Goal: Check status: Check status

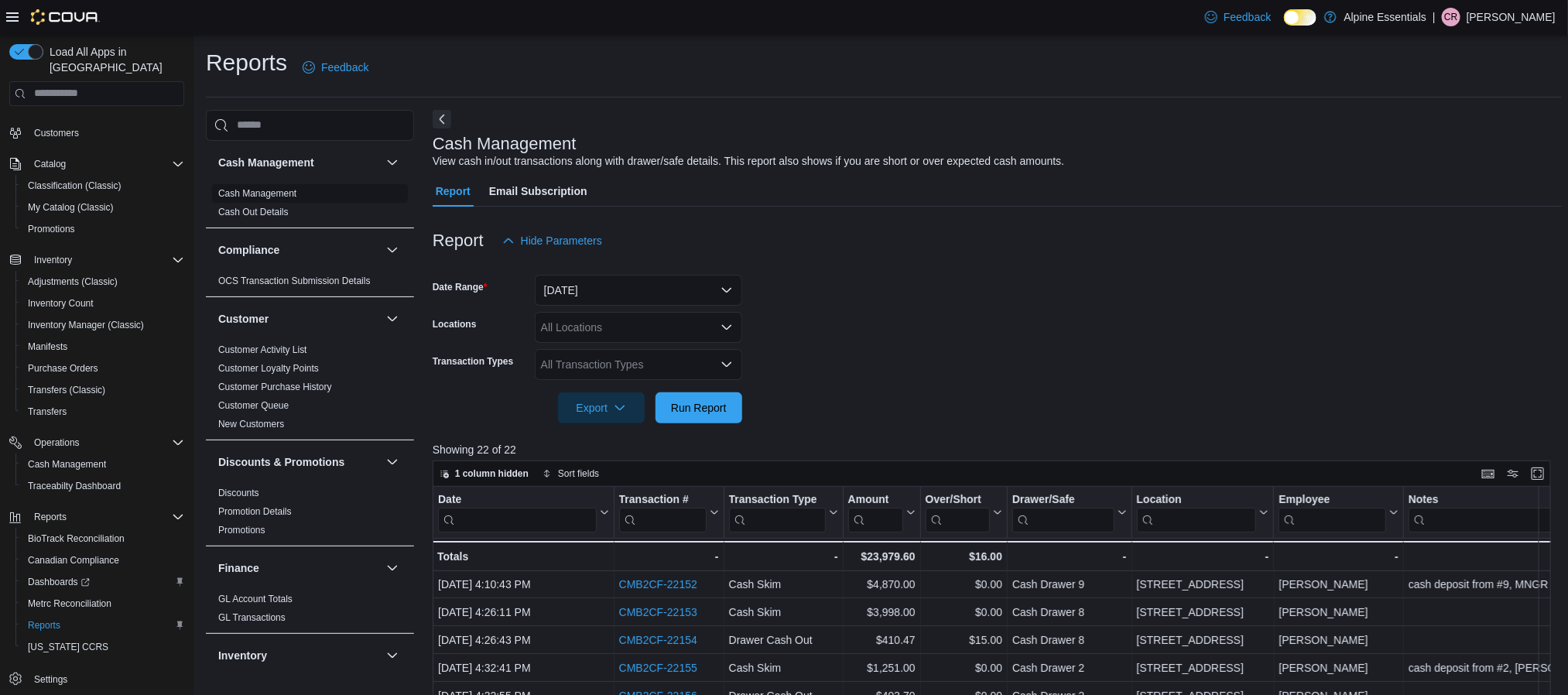
click at [263, 186] on span "Cash Management" at bounding box center [310, 193] width 196 height 18
click at [261, 195] on link "Cash Management" at bounding box center [257, 193] width 78 height 11
click at [66, 459] on span "Cash Management" at bounding box center [67, 465] width 78 height 13
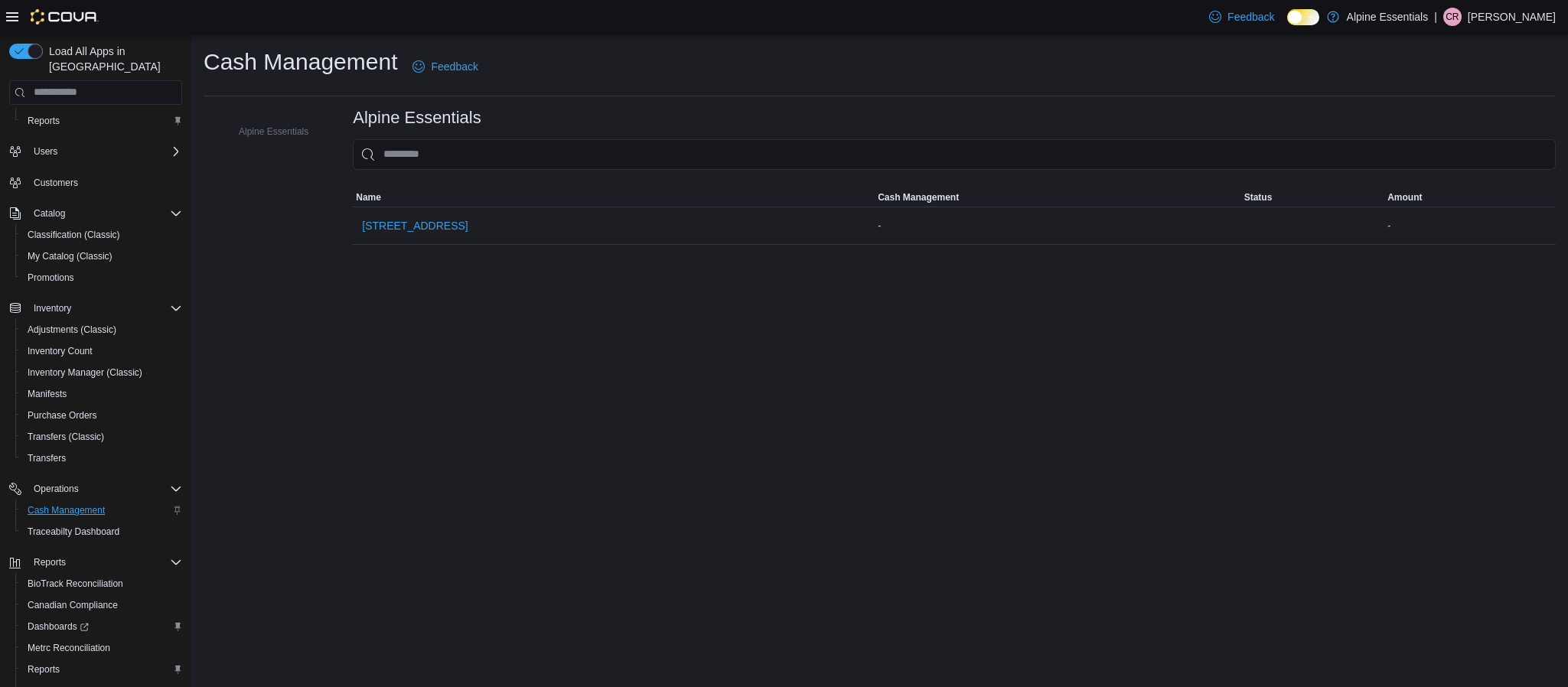
scroll to position [120, 0]
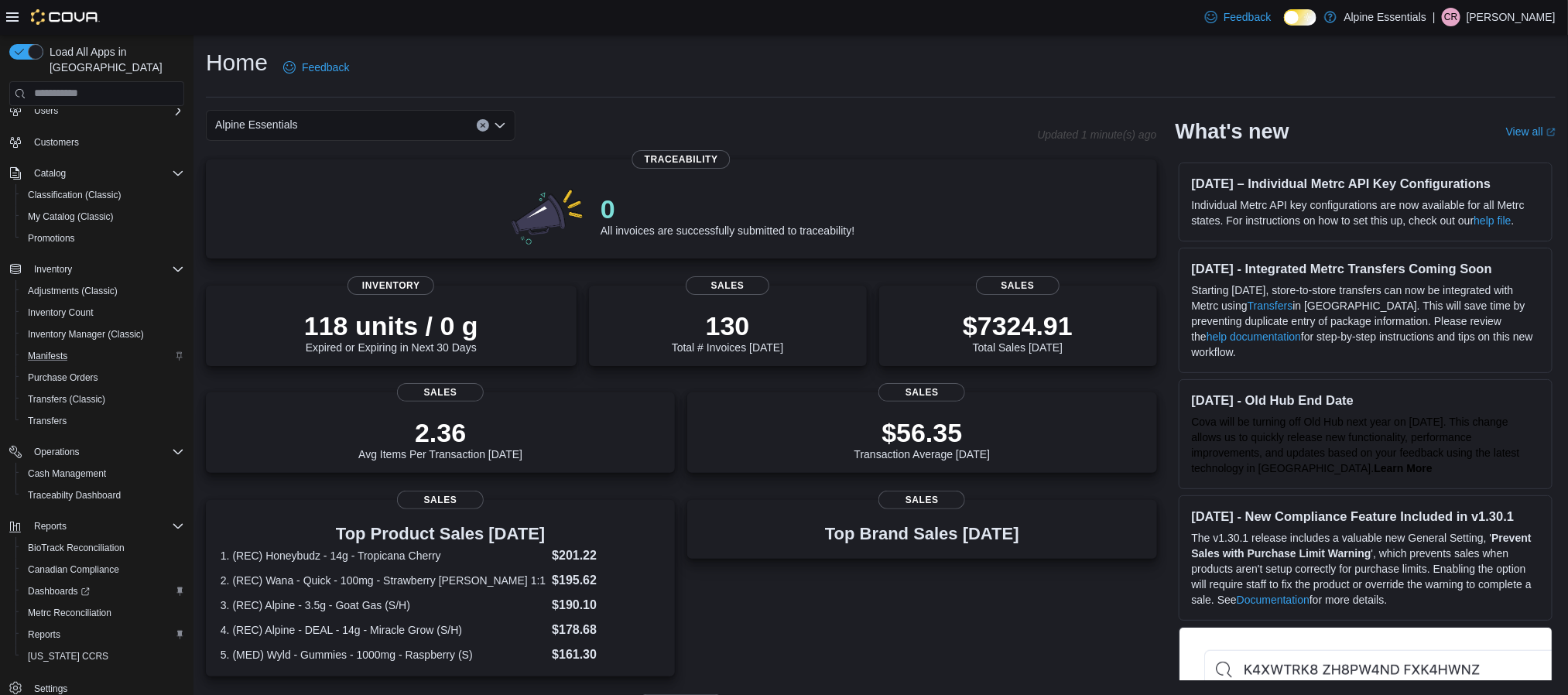
scroll to position [121, 0]
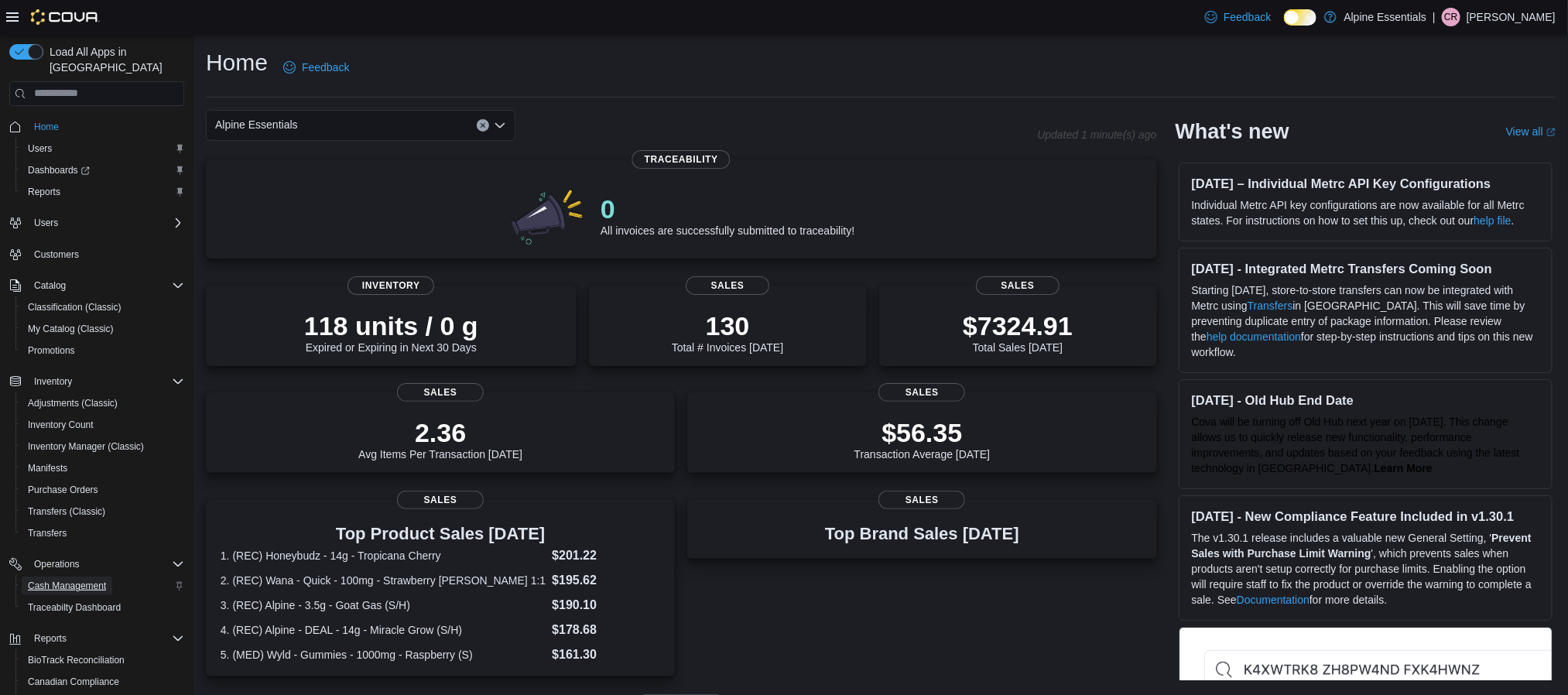
click at [75, 578] on span "Cash Management" at bounding box center [67, 586] width 78 height 18
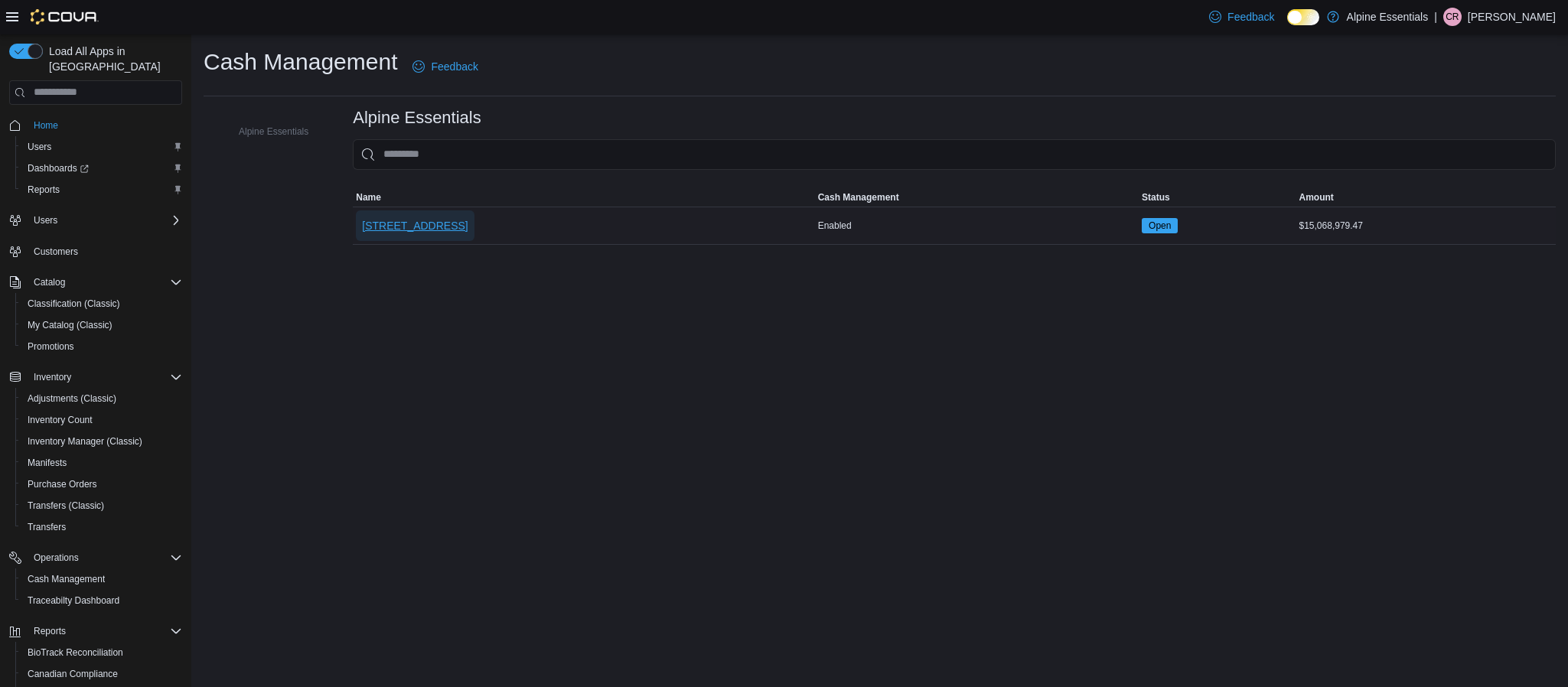
click at [404, 221] on span "[STREET_ADDRESS]" at bounding box center [415, 225] width 105 height 15
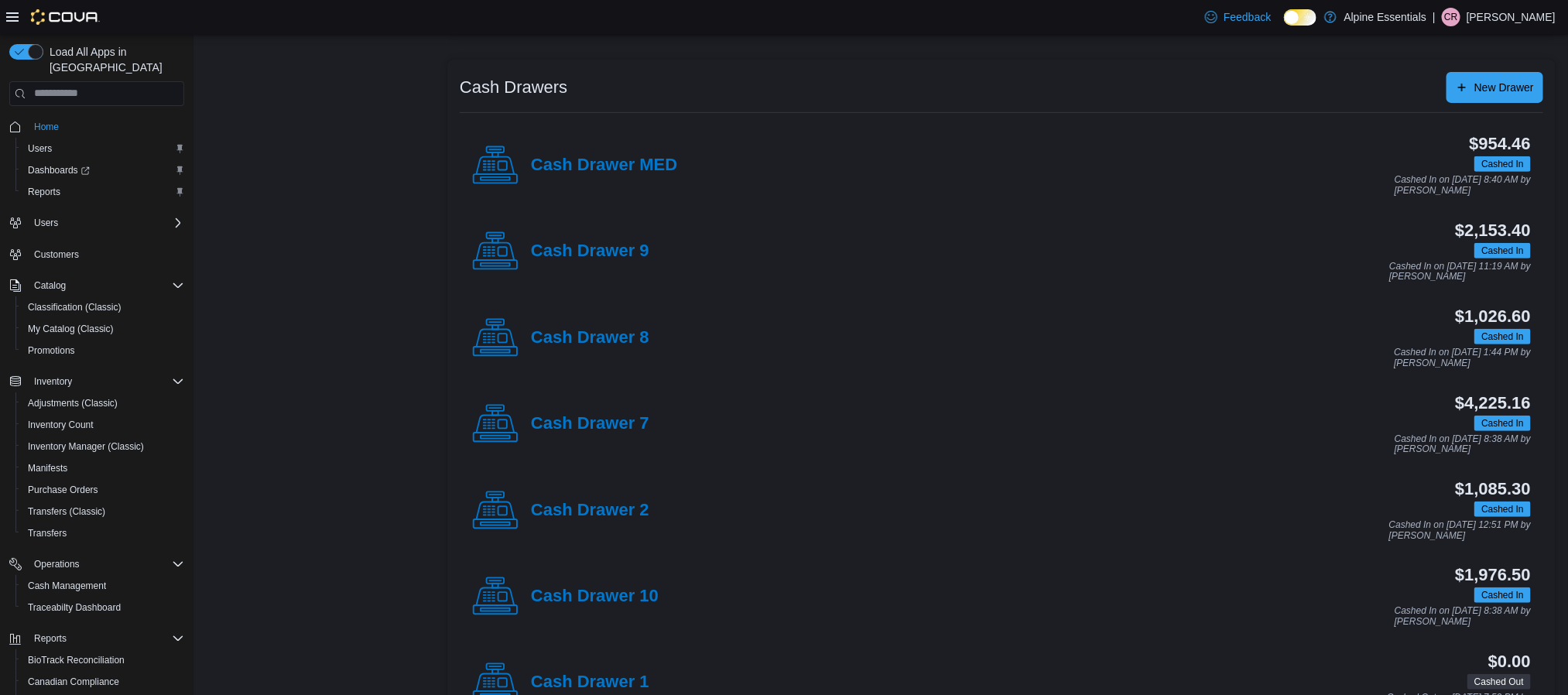
scroll to position [280, 0]
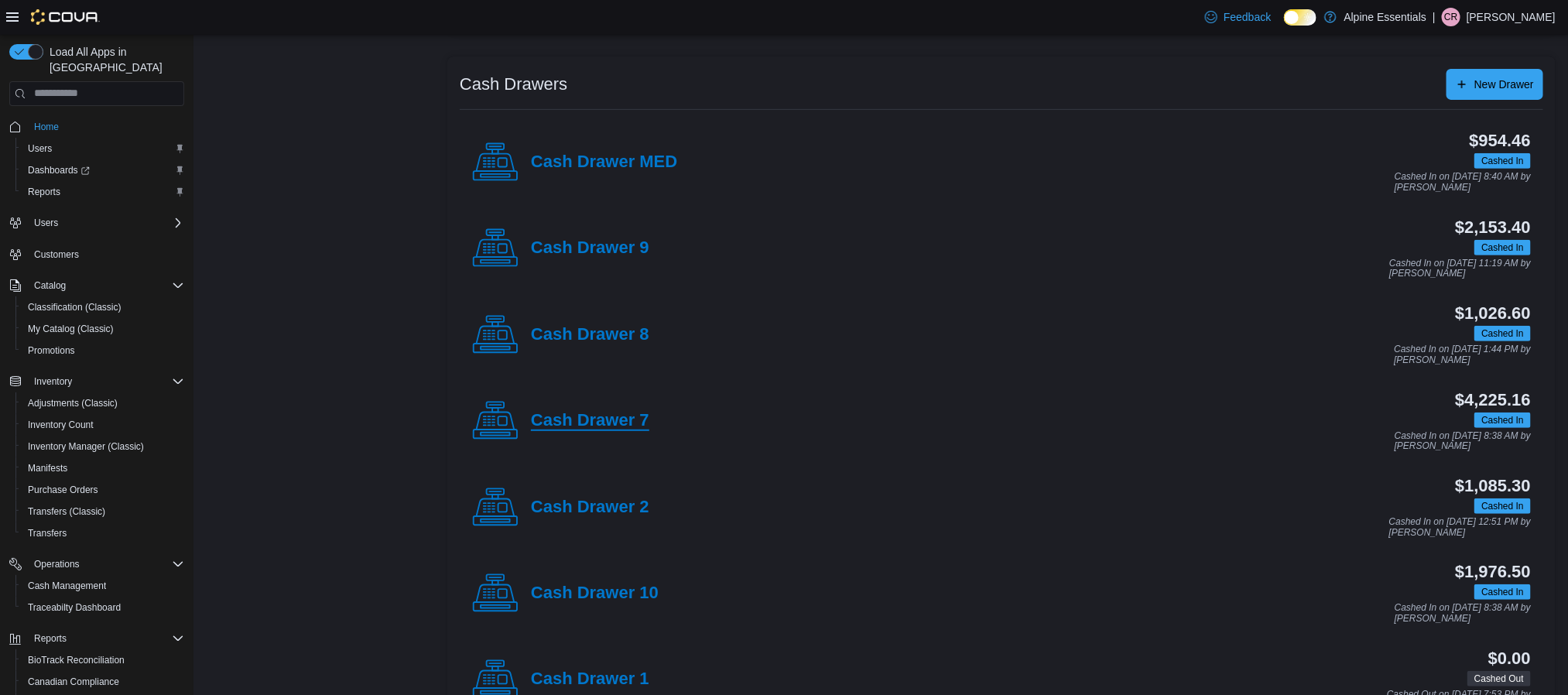
click at [576, 431] on h4 "Cash Drawer 7" at bounding box center [590, 421] width 119 height 20
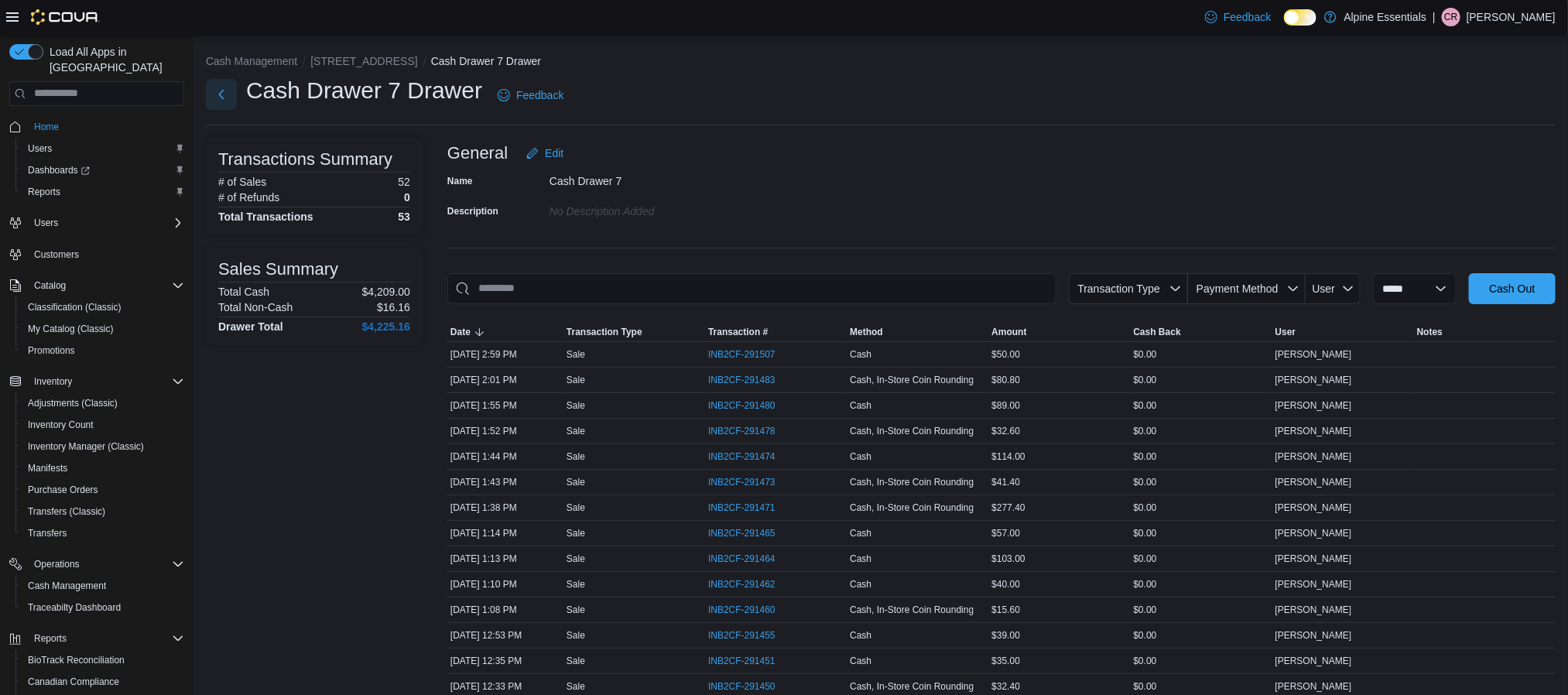
click at [213, 100] on button "Next" at bounding box center [222, 95] width 31 height 31
